Goal: Information Seeking & Learning: Learn about a topic

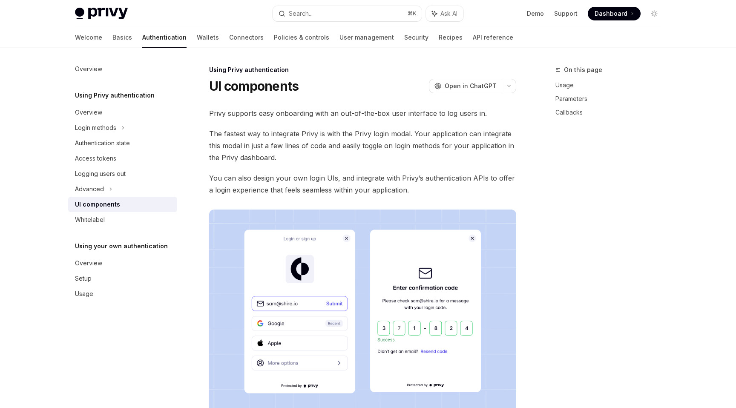
scroll to position [173, 0]
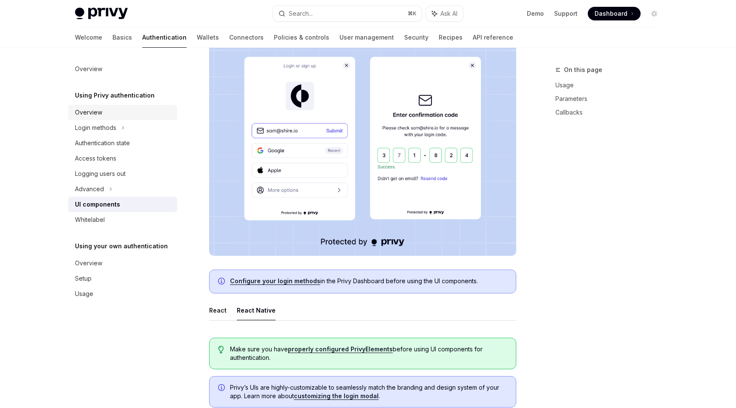
click at [113, 118] on link "Overview" at bounding box center [122, 112] width 109 height 15
type textarea "*"
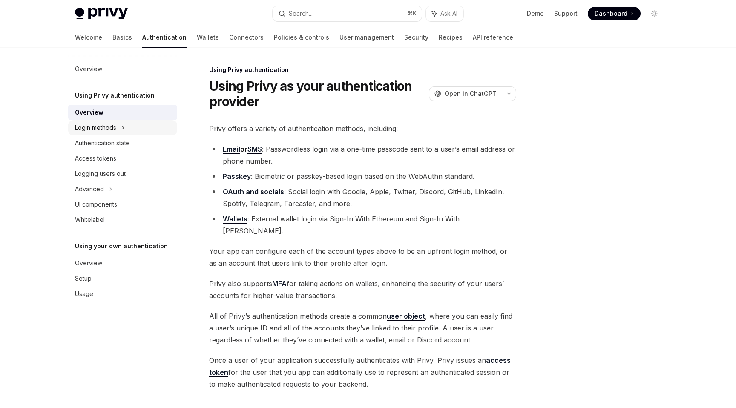
click at [113, 123] on div "Login methods" at bounding box center [95, 128] width 41 height 10
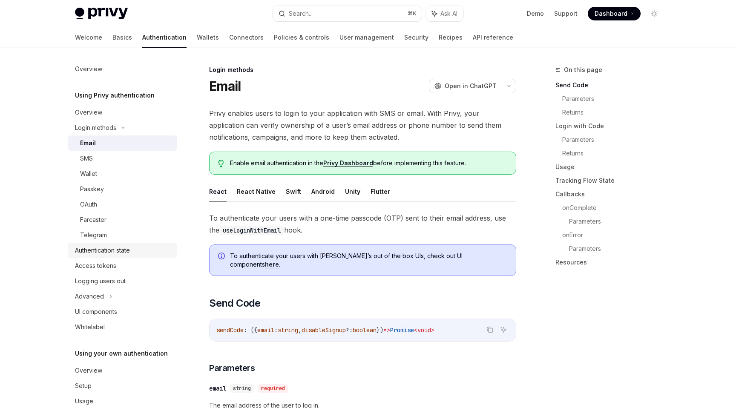
click at [89, 251] on div "Authentication state" at bounding box center [102, 250] width 55 height 10
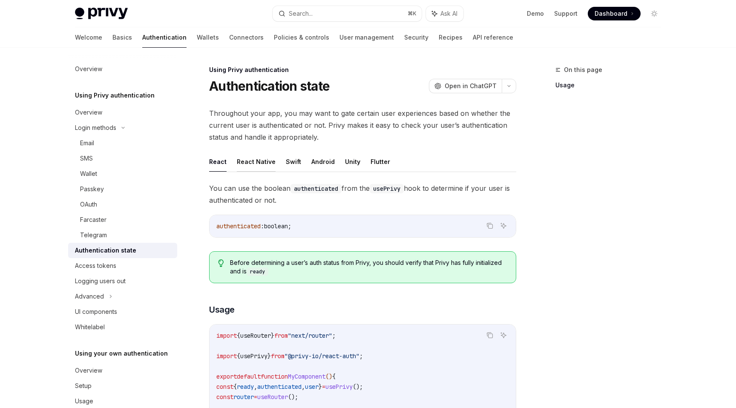
click at [252, 156] on button "React Native" at bounding box center [256, 162] width 39 height 20
type textarea "*"
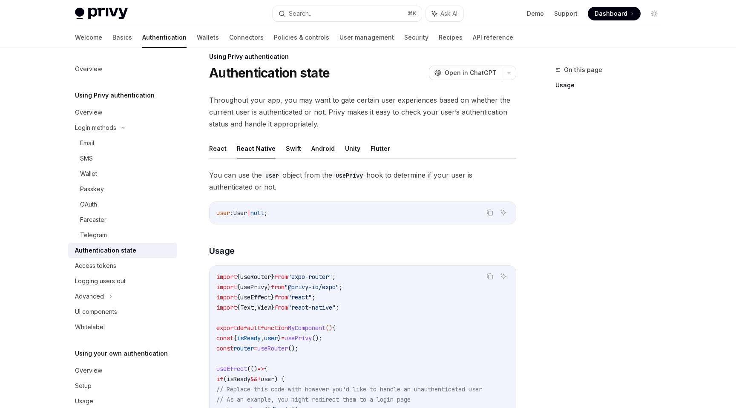
scroll to position [19, 0]
